Goal: Information Seeking & Learning: Learn about a topic

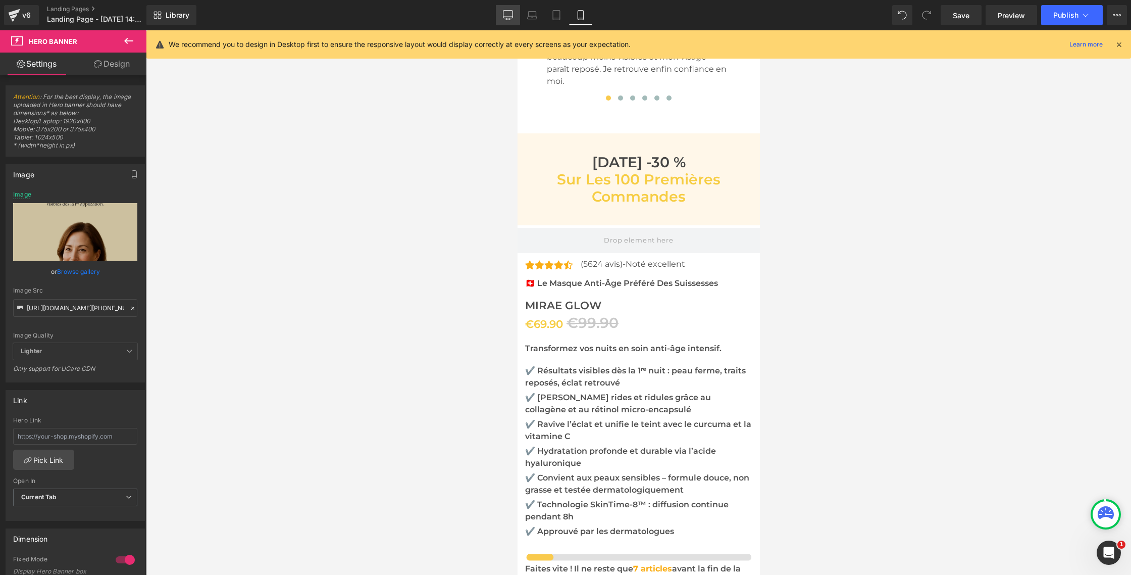
click at [515, 13] on link "Desktop" at bounding box center [508, 15] width 24 height 20
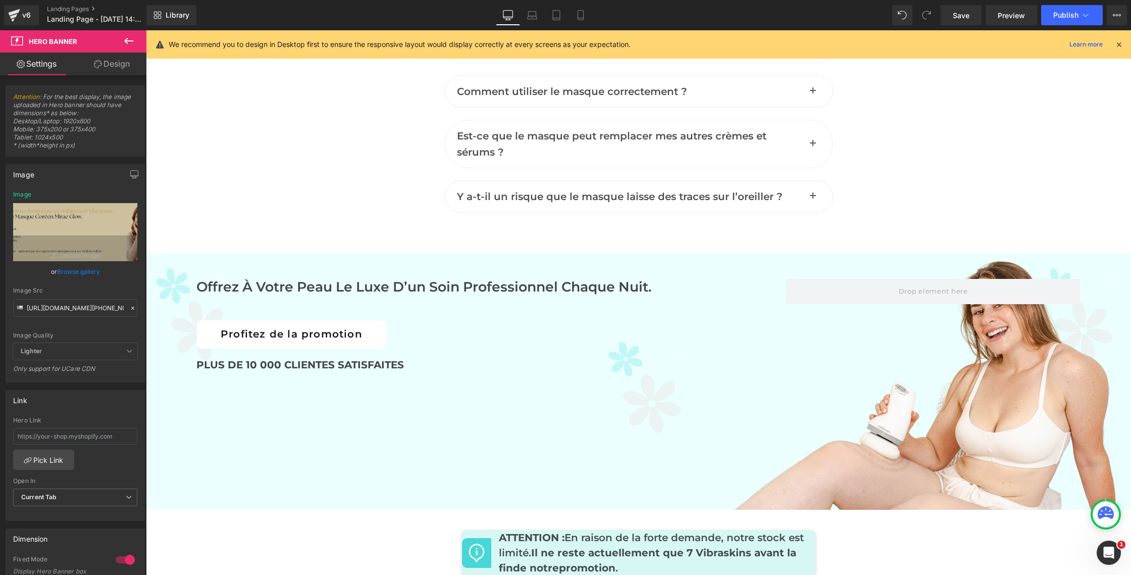
type input "[URL][DOMAIN_NAME]"
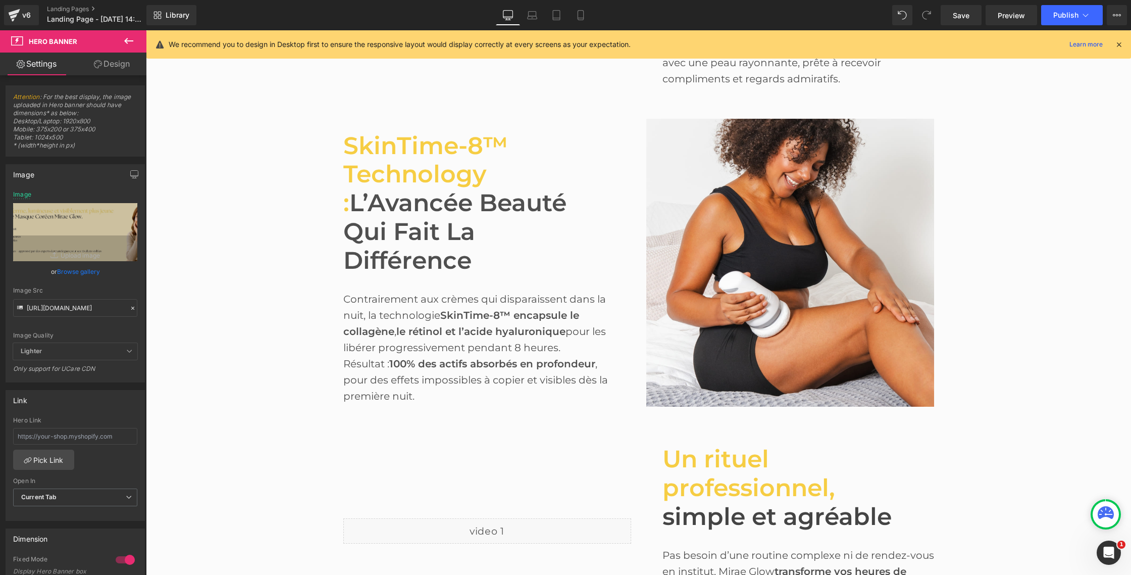
scroll to position [1077, 0]
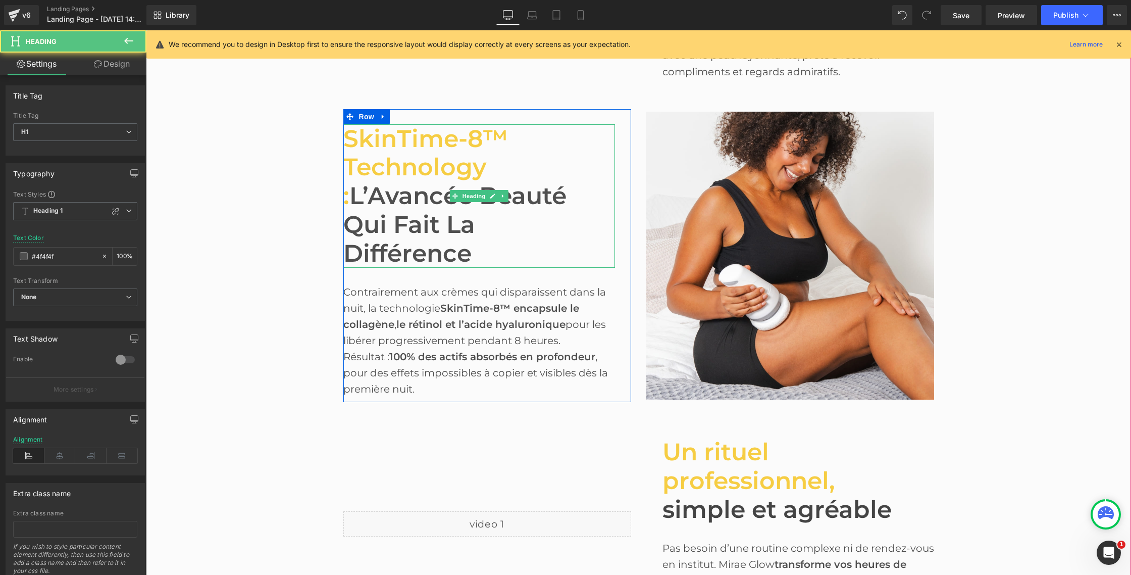
click at [413, 151] on span "SkinTime-8™ Technology :" at bounding box center [425, 167] width 165 height 87
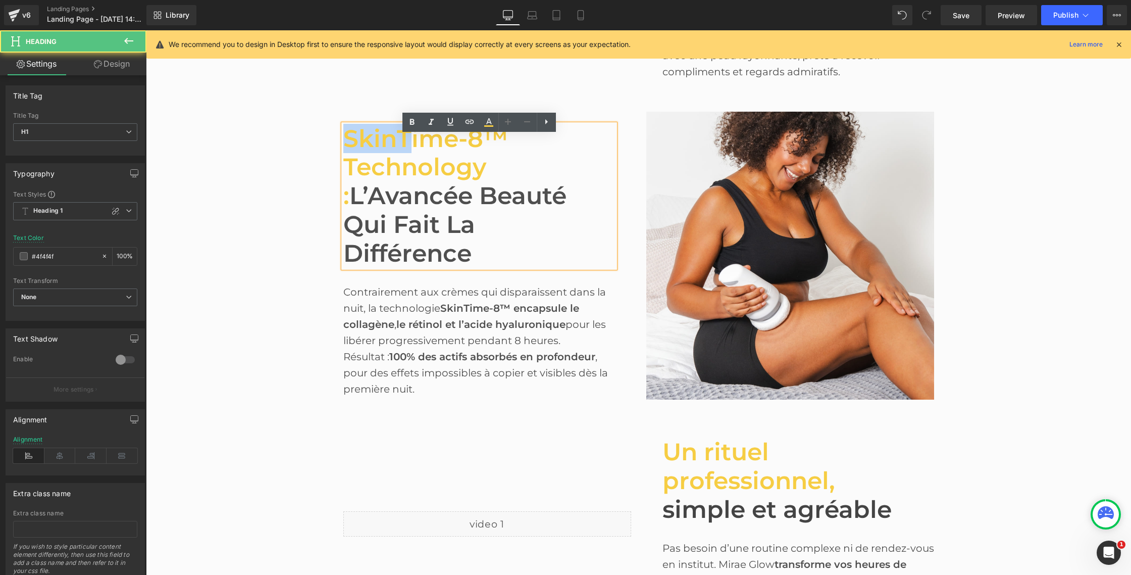
click at [413, 152] on span "SkinTime-8™ Technology :" at bounding box center [425, 167] width 165 height 87
drag, startPoint x: 347, startPoint y: 149, endPoint x: 562, endPoint y: 232, distance: 229.9
click at [562, 232] on h1 "SkinTime-8™ Technology : L’Avancée Beauté Qui Fait La Différence" at bounding box center [479, 195] width 272 height 143
copy h1 "SkinTime-8™ Technology : L’Avancée Beauté Qui Fait La Différence"
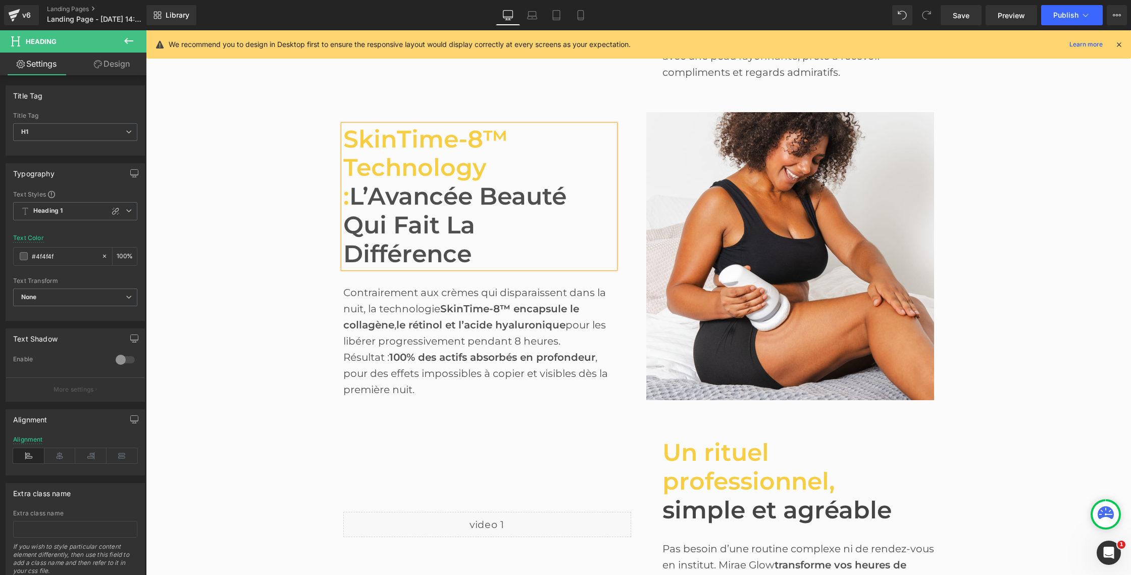
scroll to position [1075, 0]
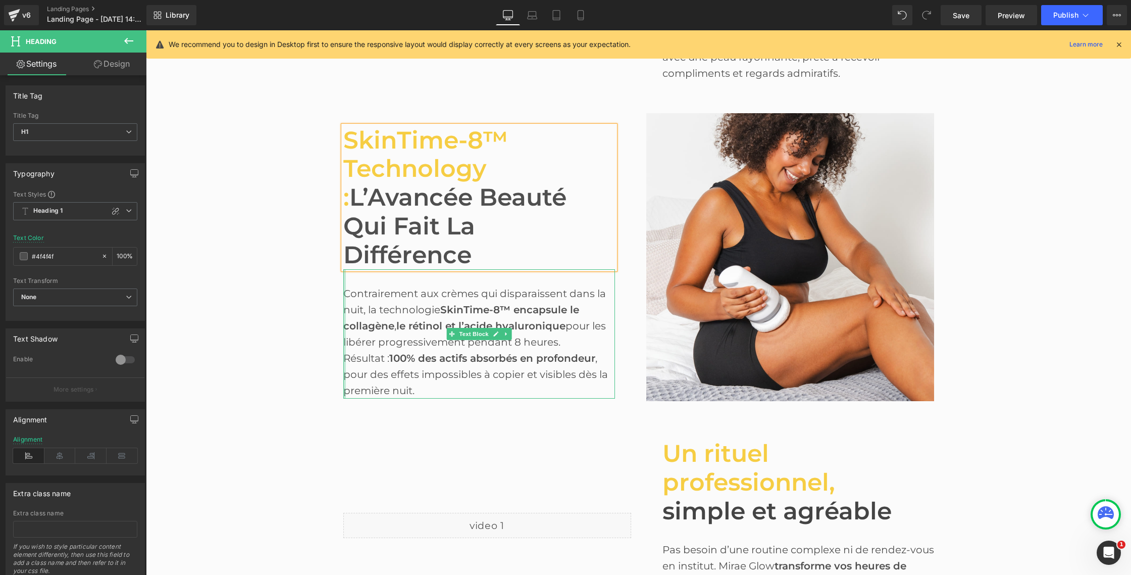
click at [343, 276] on div at bounding box center [344, 333] width 3 height 129
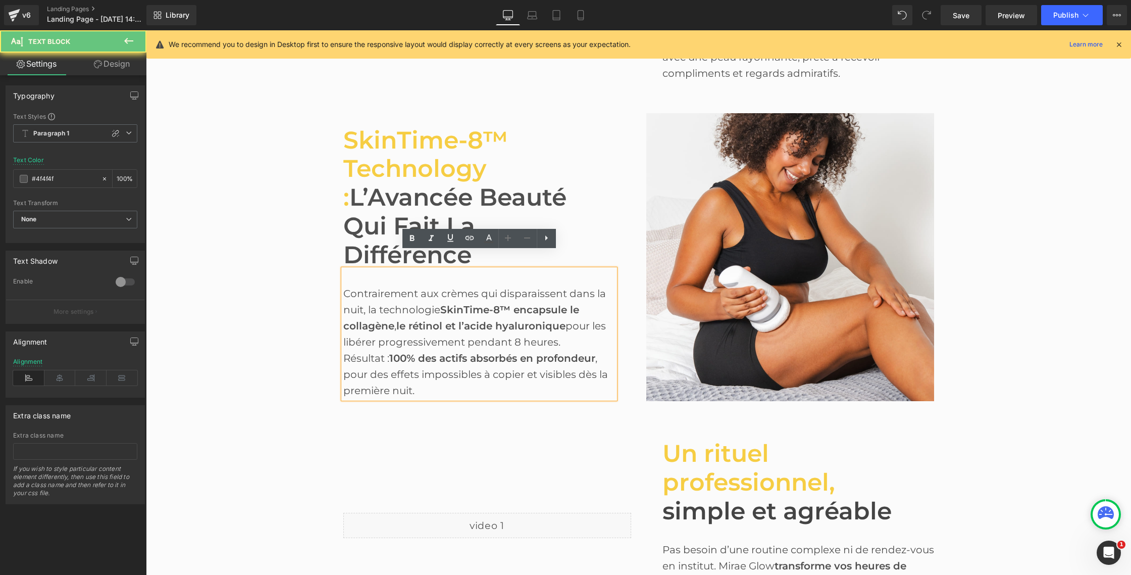
click at [354, 287] on span "Contrairement aux crèmes qui disparaissent dans la nuit, la technologie" at bounding box center [474, 301] width 263 height 28
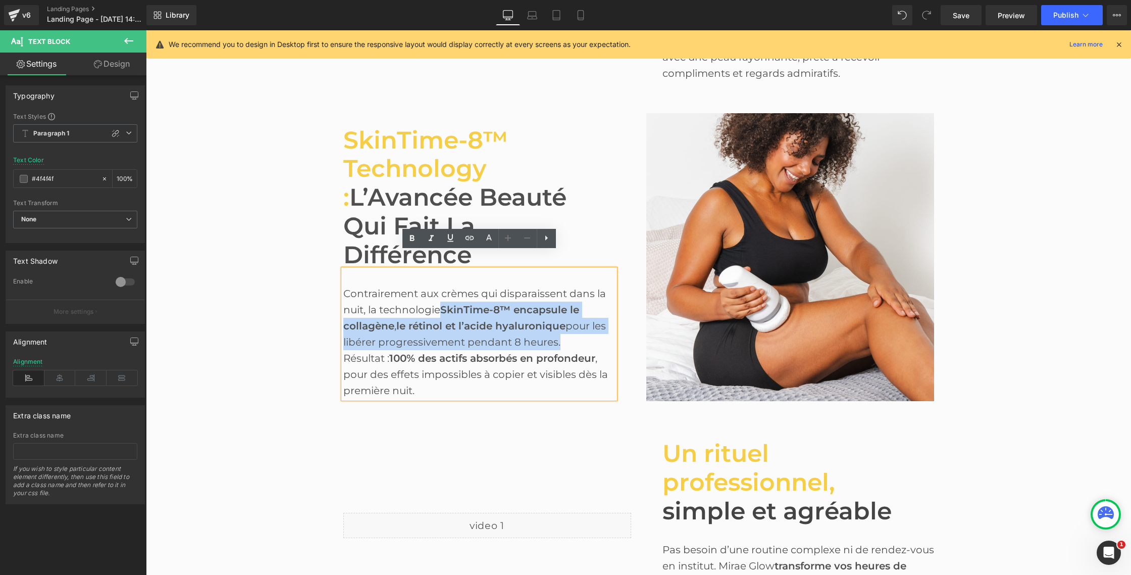
drag, startPoint x: 444, startPoint y: 293, endPoint x: 555, endPoint y: 326, distance: 116.0
click at [555, 326] on div "Contrairement aux crèmes qui disparaissent dans la nuit, la technologie SkinTim…" at bounding box center [479, 333] width 272 height 129
copy div "SkinTime-8™ encapsule le collagène , le rétinol et l’acide hyaluronique pour le…"
